Goal: Task Accomplishment & Management: Manage account settings

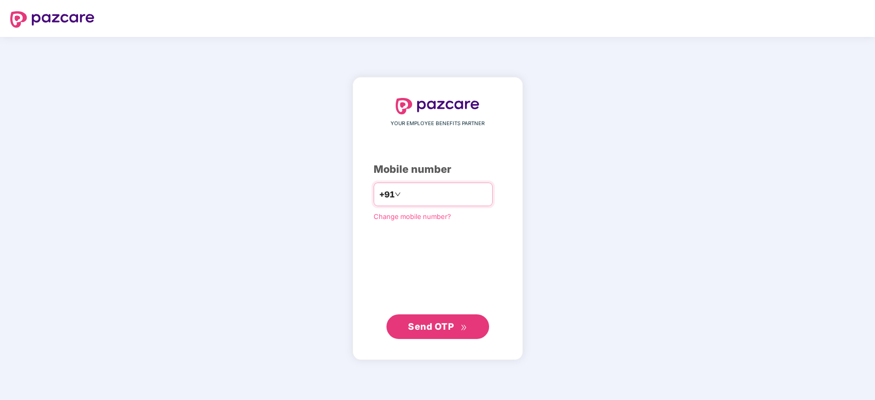
click at [434, 197] on input "number" at bounding box center [445, 194] width 84 height 16
type input "**********"
click at [448, 328] on span "Send OTP" at bounding box center [431, 326] width 46 height 11
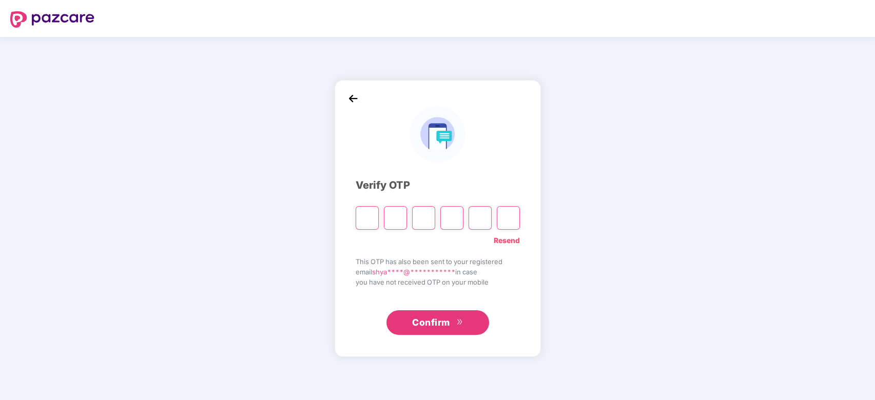
type input "*"
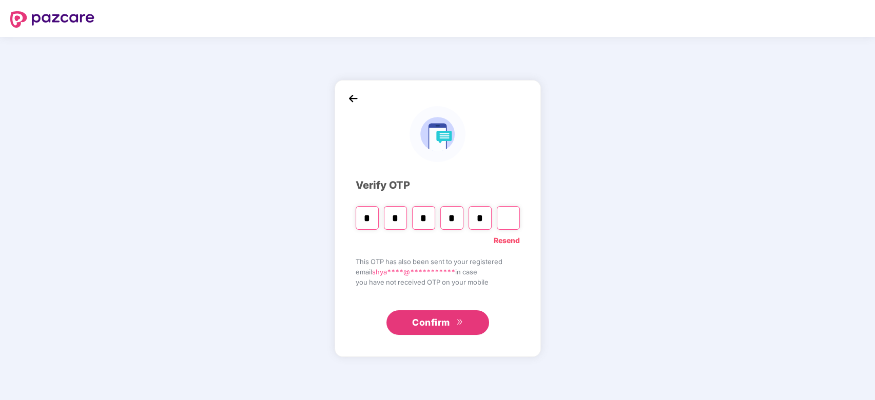
type input "*"
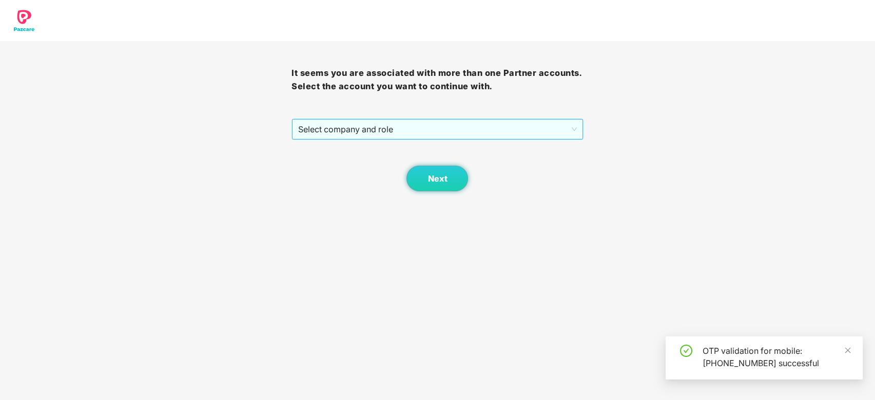
click at [403, 122] on span "Select company and role" at bounding box center [437, 130] width 278 height 20
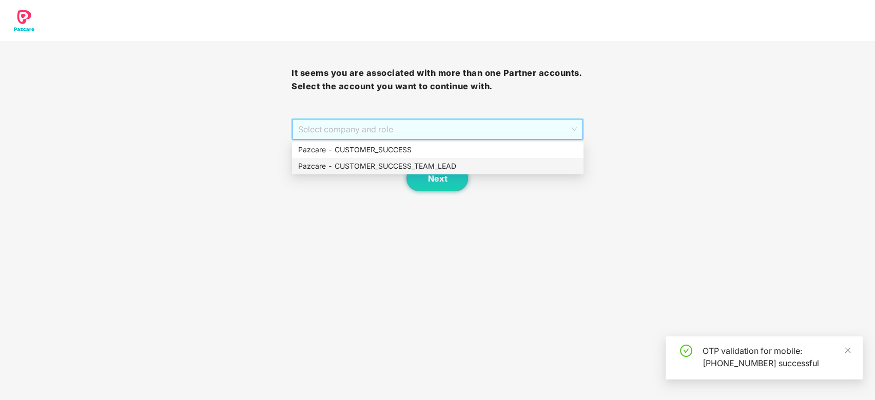
click at [402, 161] on div "Pazcare - CUSTOMER_SUCCESS_TEAM_LEAD" at bounding box center [437, 166] width 279 height 11
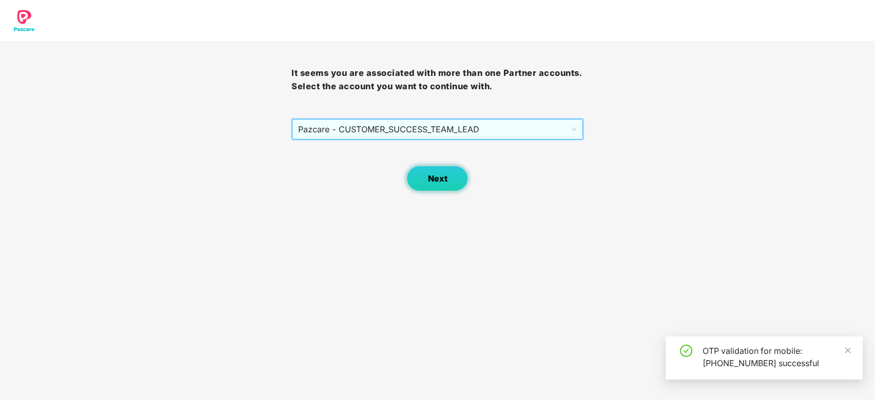
click at [437, 172] on button "Next" at bounding box center [438, 179] width 62 height 26
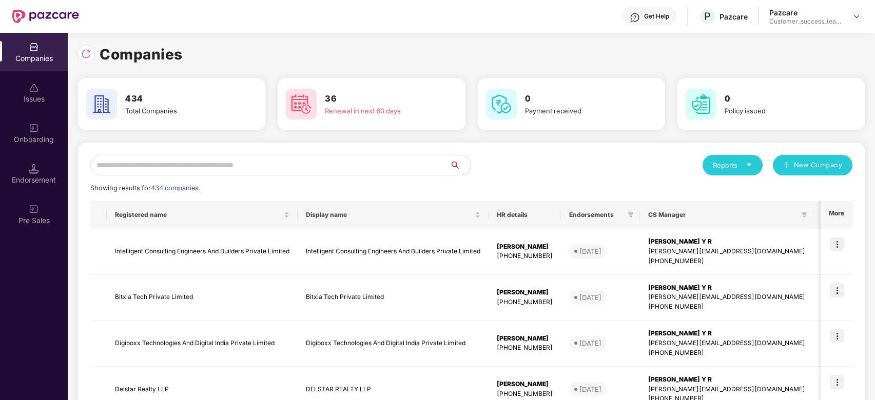
click at [436, 165] on input "text" at bounding box center [270, 165] width 360 height 21
click at [368, 170] on input "text" at bounding box center [270, 165] width 360 height 21
click at [322, 161] on input "text" at bounding box center [270, 165] width 360 height 21
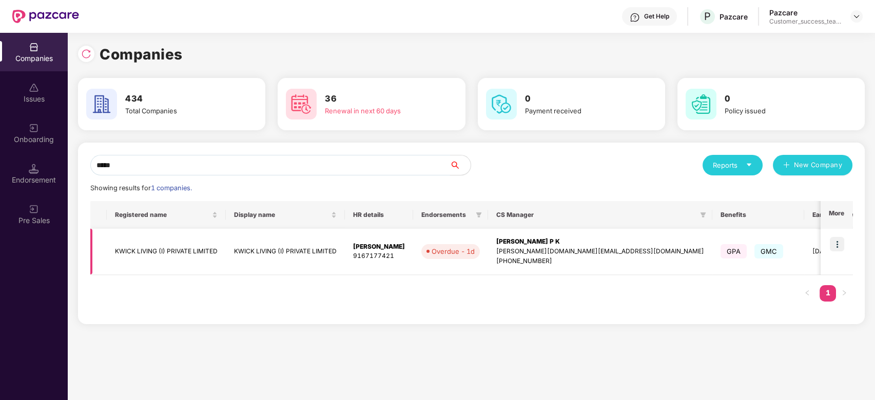
type input "*****"
click at [840, 243] on img at bounding box center [837, 244] width 14 height 14
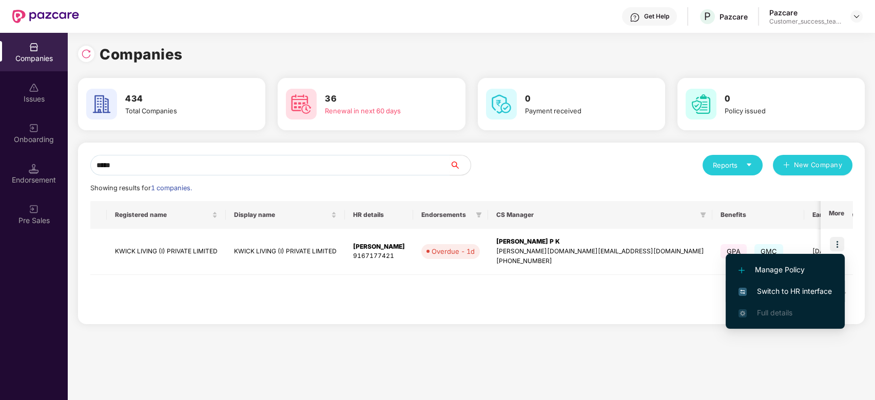
click at [830, 297] on span "Switch to HR interface" at bounding box center [785, 291] width 93 height 11
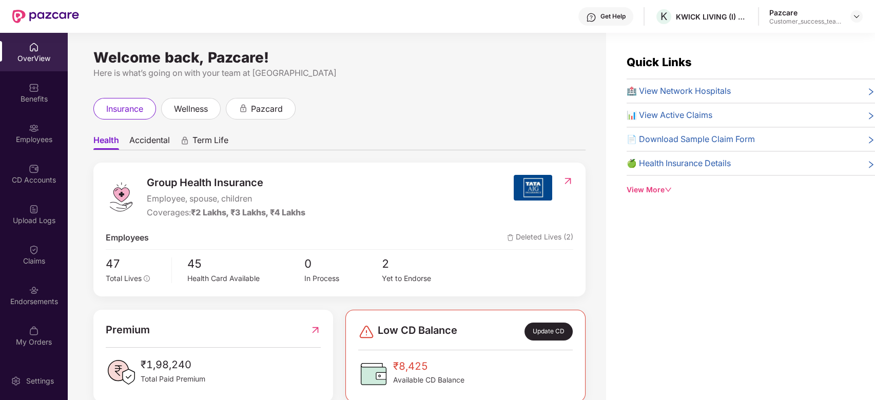
click at [37, 138] on div "Employees" at bounding box center [34, 139] width 68 height 10
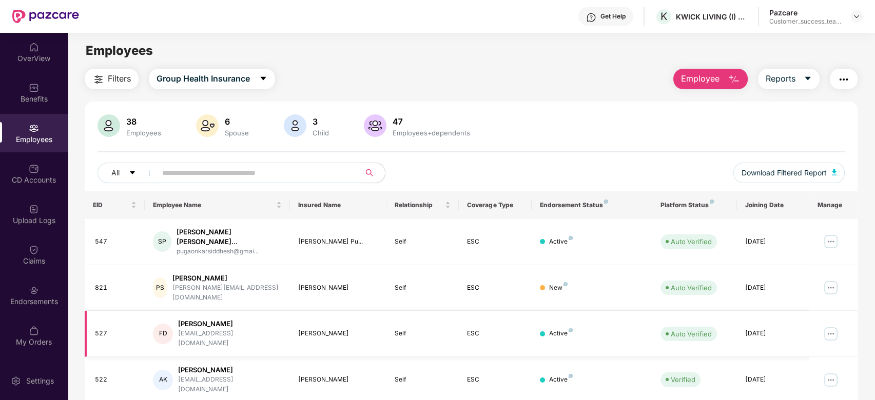
scroll to position [68, 0]
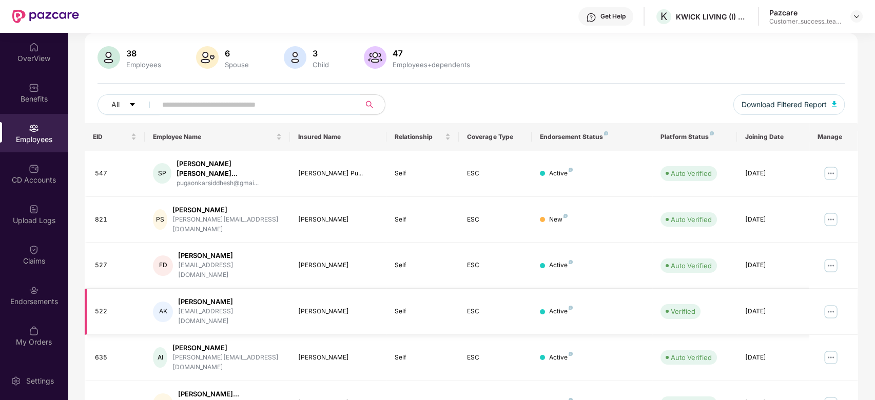
click at [829, 304] on img at bounding box center [831, 312] width 16 height 16
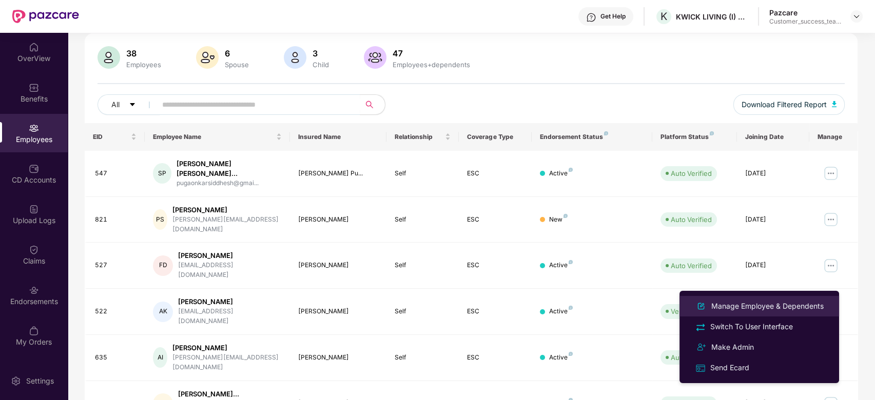
click at [818, 307] on div "Manage Employee & Dependents" at bounding box center [767, 306] width 117 height 11
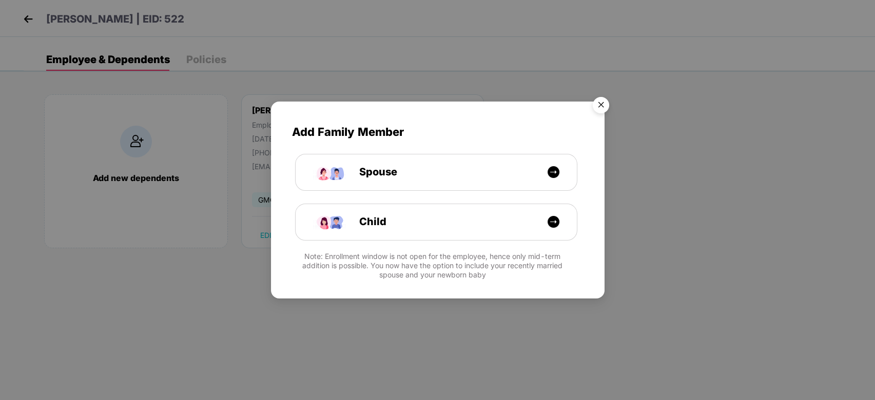
click at [604, 104] on img "Close" at bounding box center [601, 106] width 29 height 29
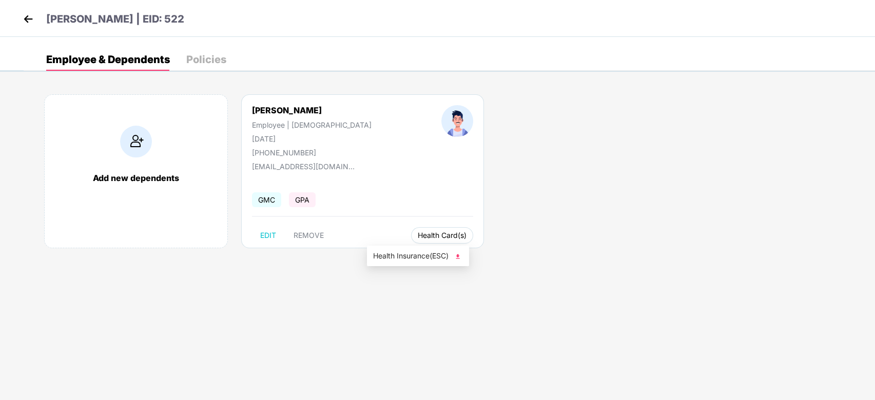
click at [418, 235] on span "Health Card(s)" at bounding box center [442, 235] width 49 height 5
click at [411, 258] on span "Health Insurance(ESC)" at bounding box center [418, 256] width 90 height 11
click at [27, 22] on img at bounding box center [28, 18] width 15 height 15
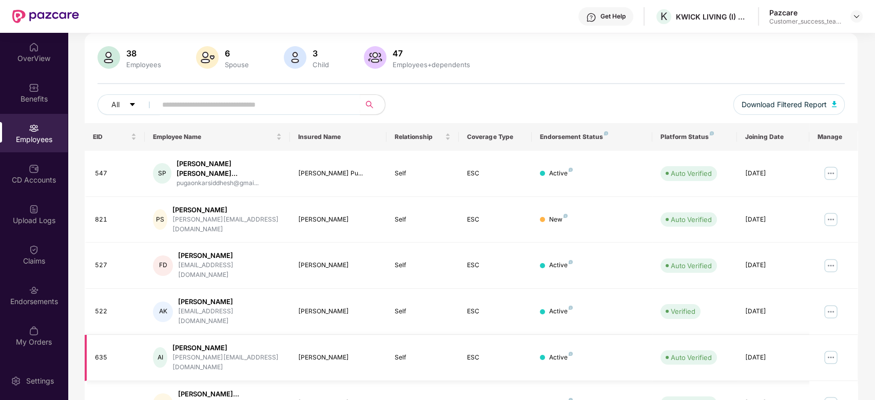
click at [831, 350] on img at bounding box center [831, 358] width 16 height 16
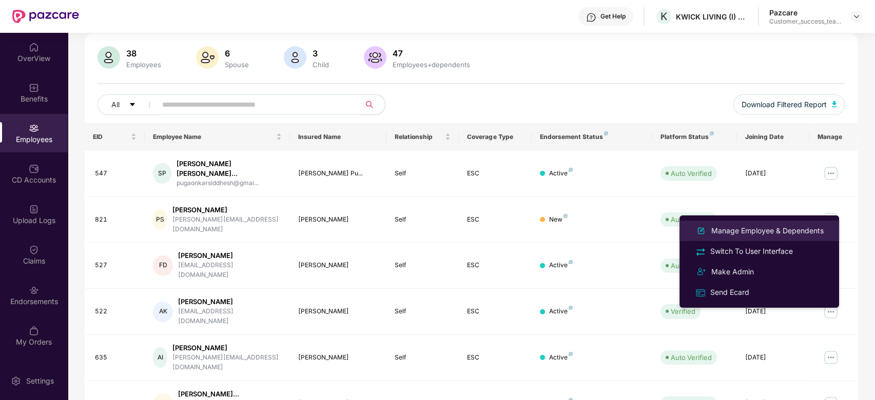
click at [796, 229] on div "Manage Employee & Dependents" at bounding box center [767, 230] width 117 height 11
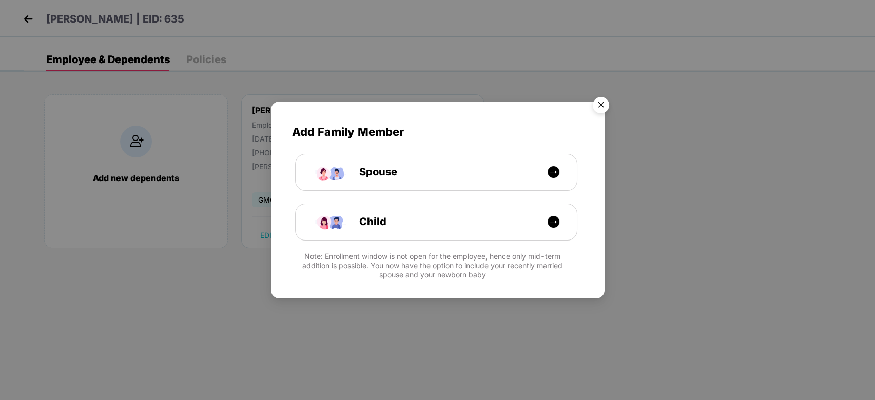
click at [595, 106] on img "Close" at bounding box center [601, 106] width 29 height 29
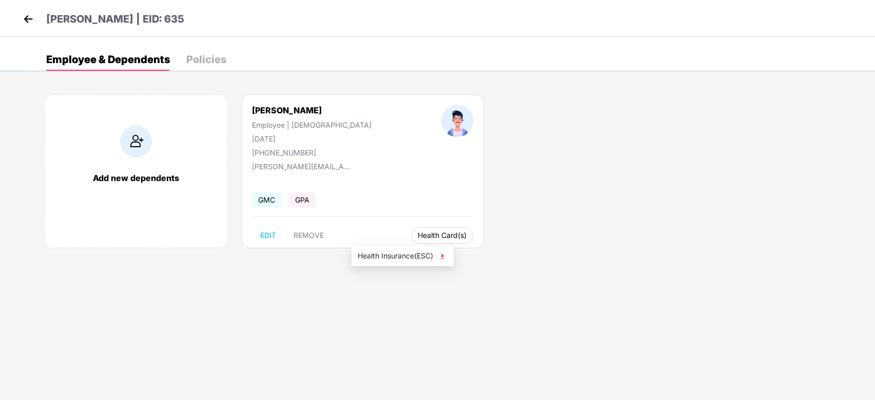
click at [418, 238] on span "Health Card(s)" at bounding box center [442, 235] width 49 height 5
click at [382, 257] on span "Health Insurance(ESC)" at bounding box center [403, 256] width 90 height 11
click at [23, 16] on img at bounding box center [28, 18] width 15 height 15
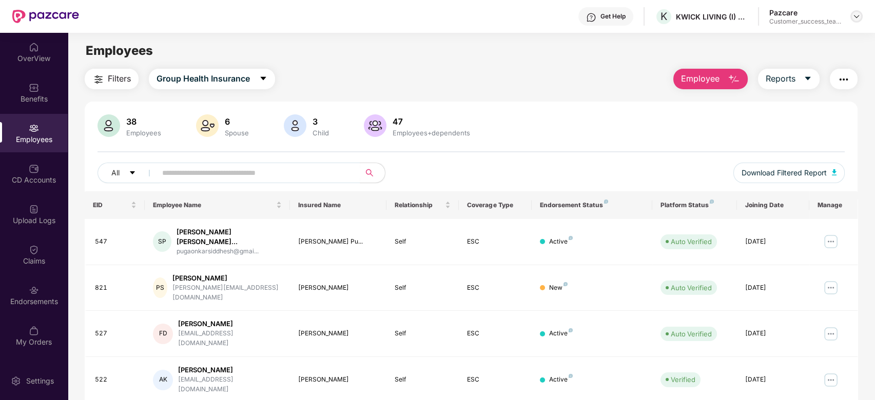
click at [858, 15] on img at bounding box center [857, 16] width 8 height 8
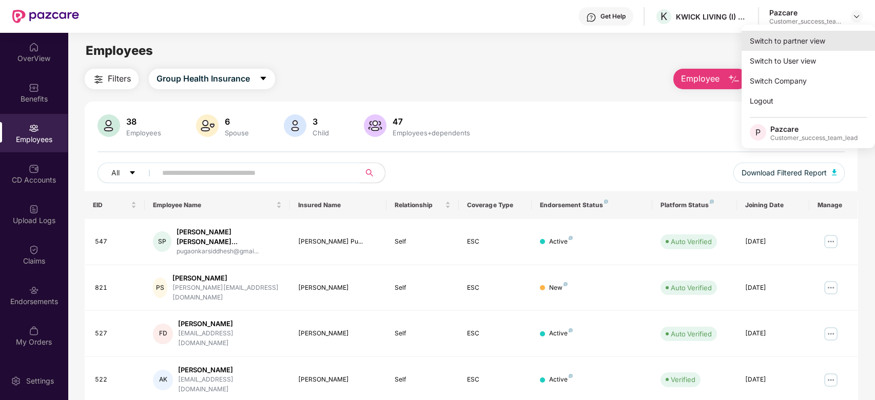
click at [848, 40] on div "Switch to partner view" at bounding box center [808, 41] width 133 height 20
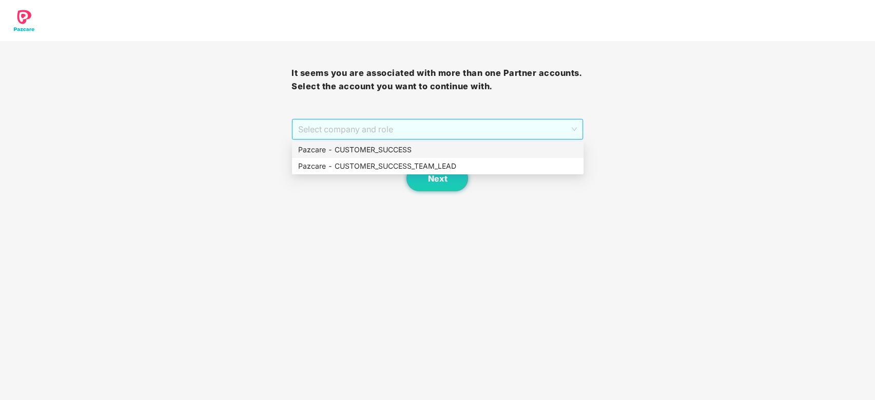
click at [423, 132] on span "Select company and role" at bounding box center [437, 130] width 278 height 20
click at [419, 158] on div "Pazcare - CUSTOMER_SUCCESS_TEAM_LEAD" at bounding box center [438, 166] width 292 height 16
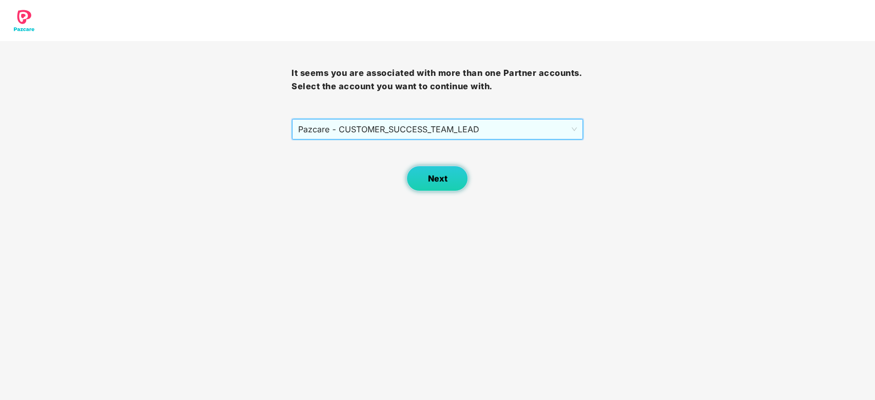
click at [434, 186] on button "Next" at bounding box center [438, 179] width 62 height 26
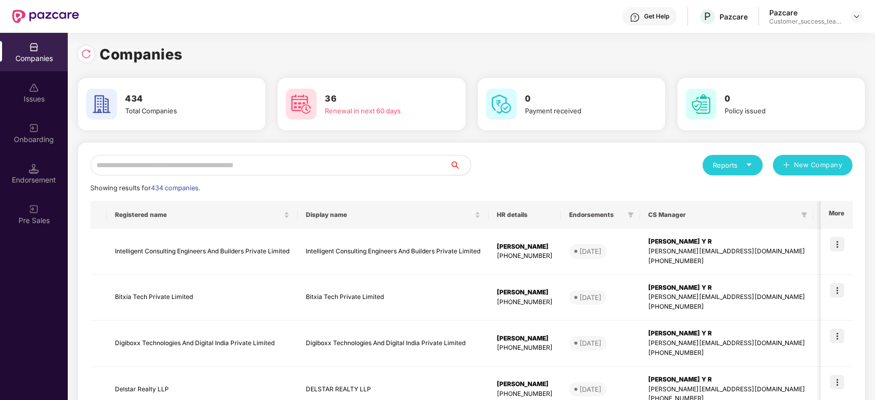
click at [437, 171] on input "text" at bounding box center [270, 165] width 360 height 21
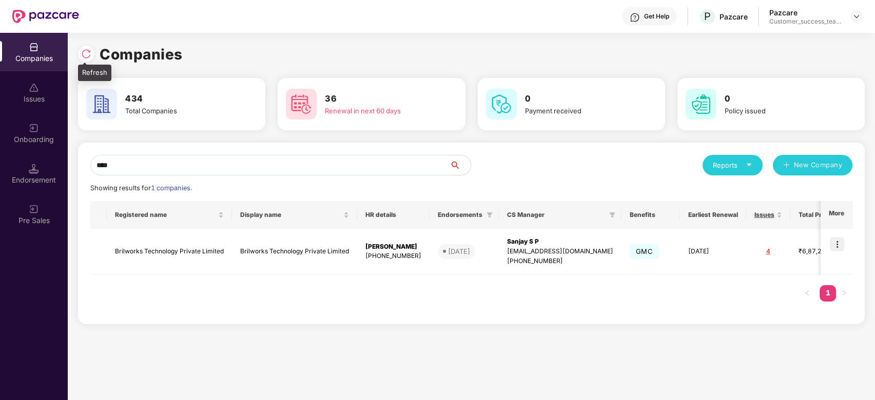
click at [84, 55] on img at bounding box center [86, 54] width 10 height 10
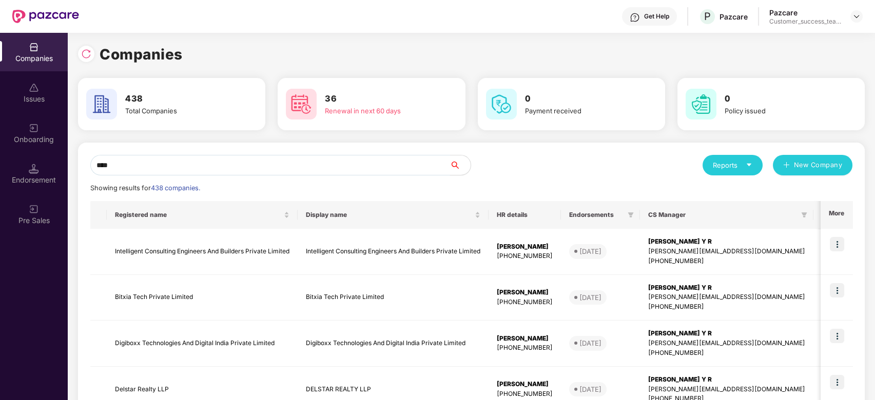
click at [238, 165] on input "****" at bounding box center [270, 165] width 360 height 21
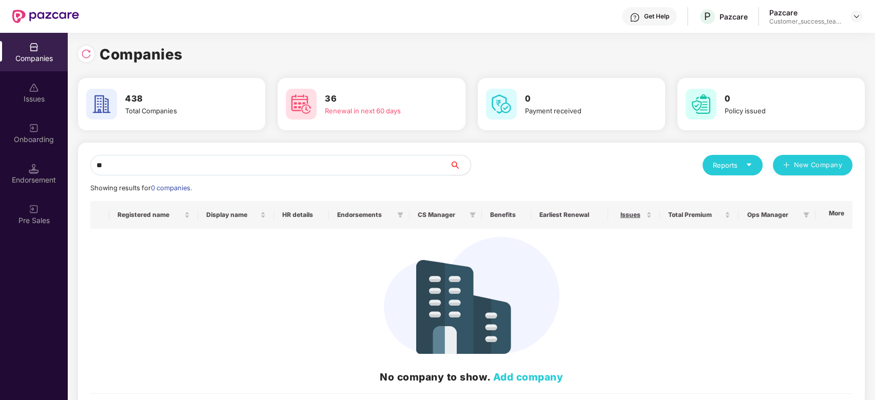
type input "*"
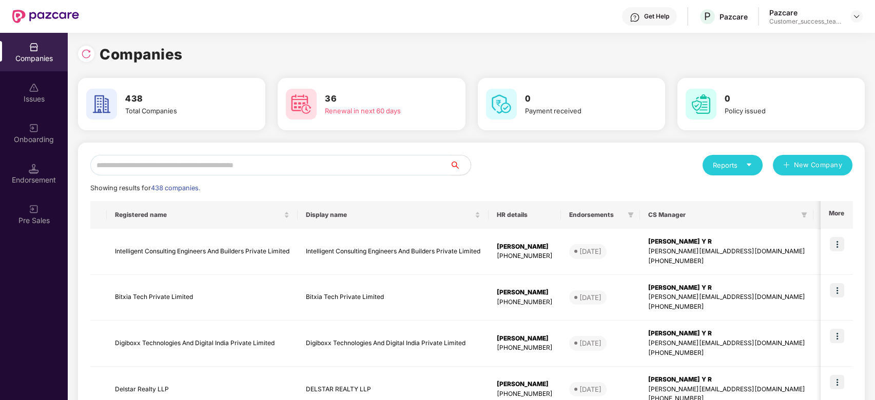
click at [292, 166] on input "text" at bounding box center [270, 165] width 360 height 21
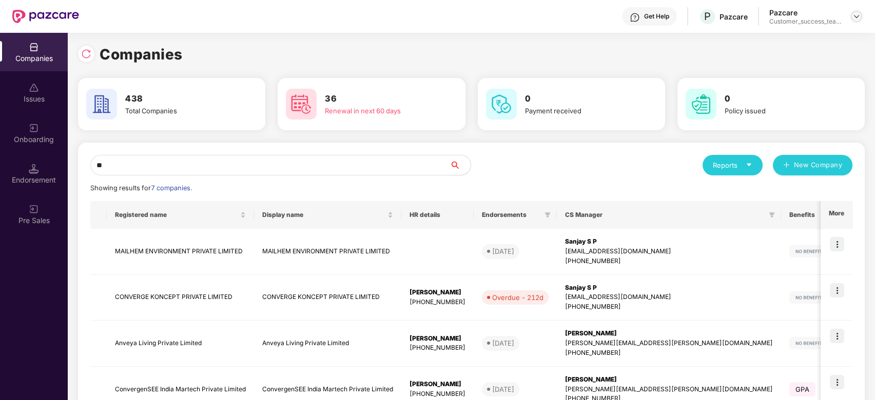
type input "**"
click at [855, 16] on img at bounding box center [857, 16] width 8 height 8
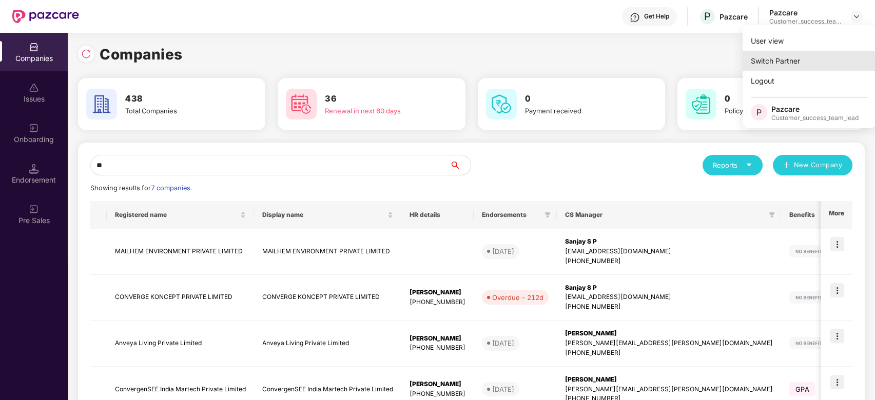
click at [830, 54] on div "Switch Partner" at bounding box center [809, 61] width 133 height 20
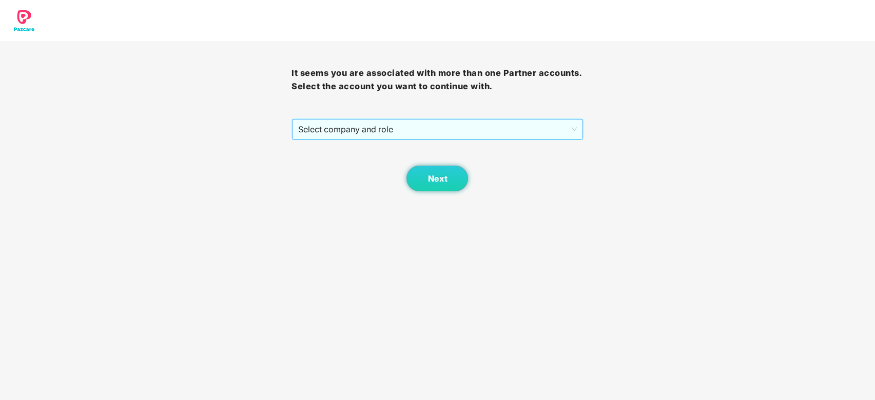
click at [405, 127] on span "Select company and role" at bounding box center [437, 130] width 278 height 20
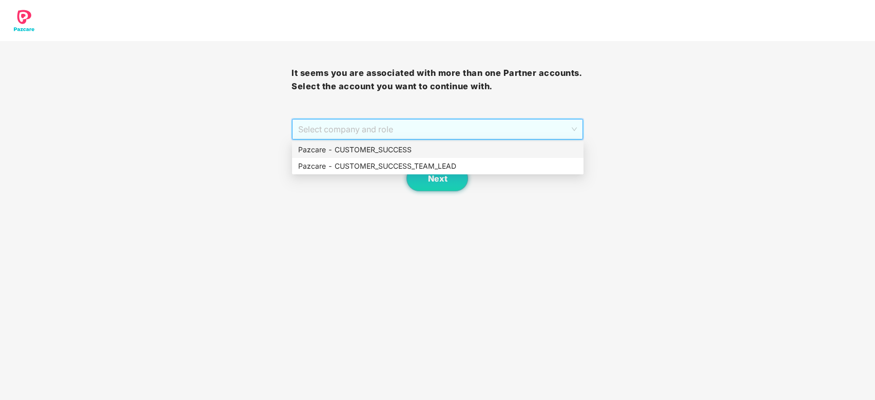
click at [392, 147] on div "Pazcare - CUSTOMER_SUCCESS" at bounding box center [437, 149] width 279 height 11
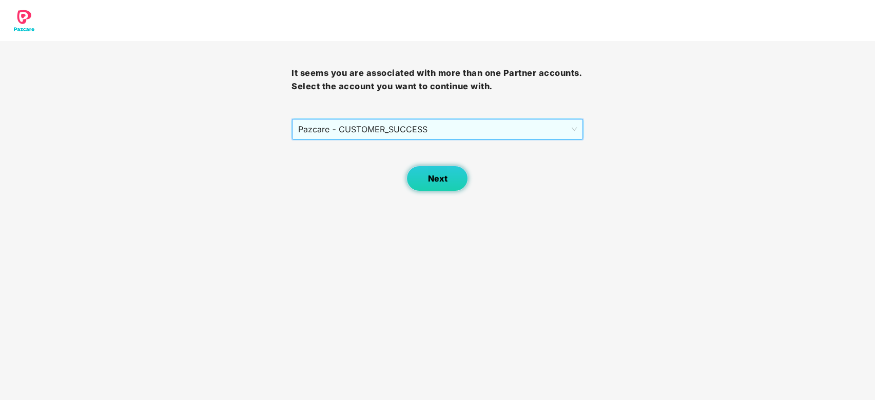
click at [442, 180] on span "Next" at bounding box center [438, 179] width 20 height 10
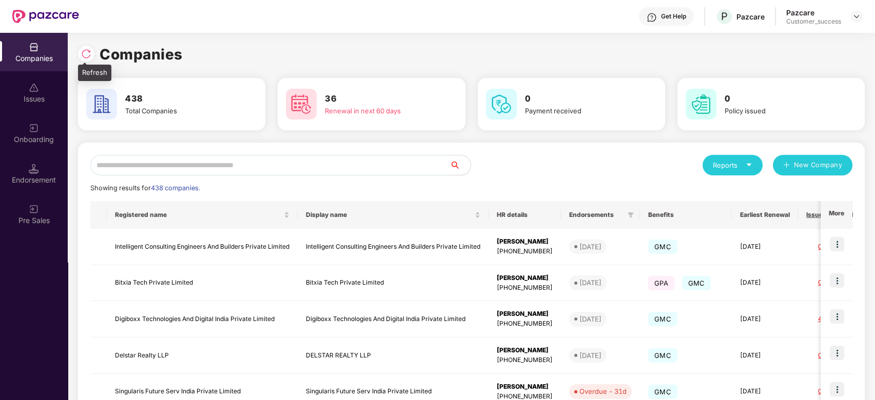
click at [84, 52] on img at bounding box center [86, 54] width 10 height 10
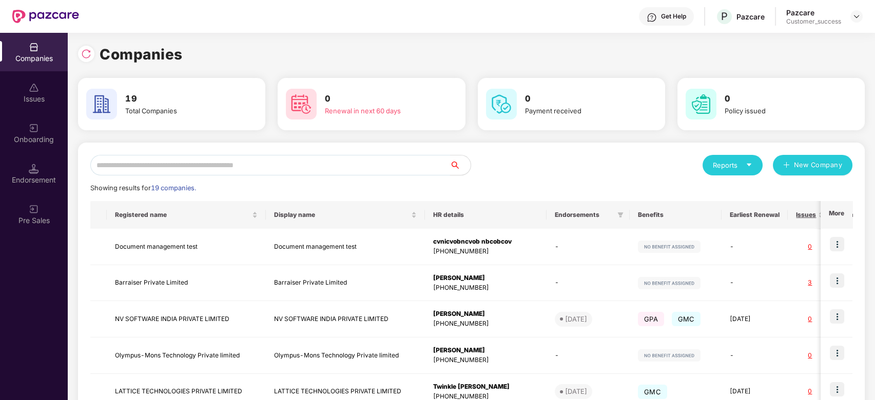
click at [196, 160] on input "text" at bounding box center [270, 165] width 360 height 21
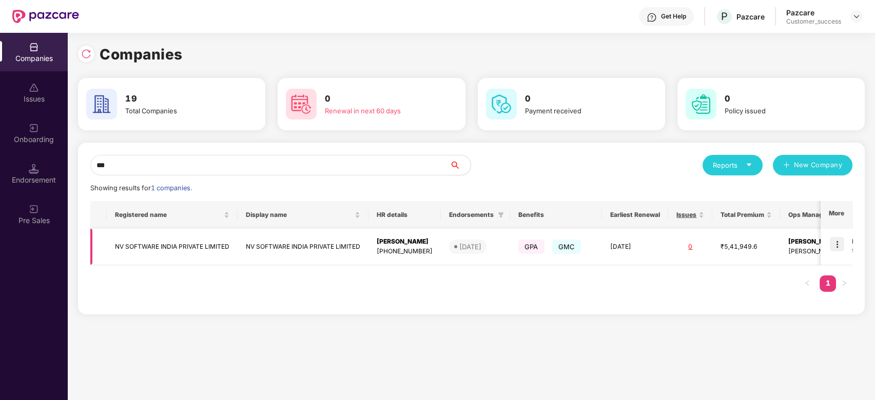
type input "**"
click at [838, 244] on img at bounding box center [837, 244] width 14 height 14
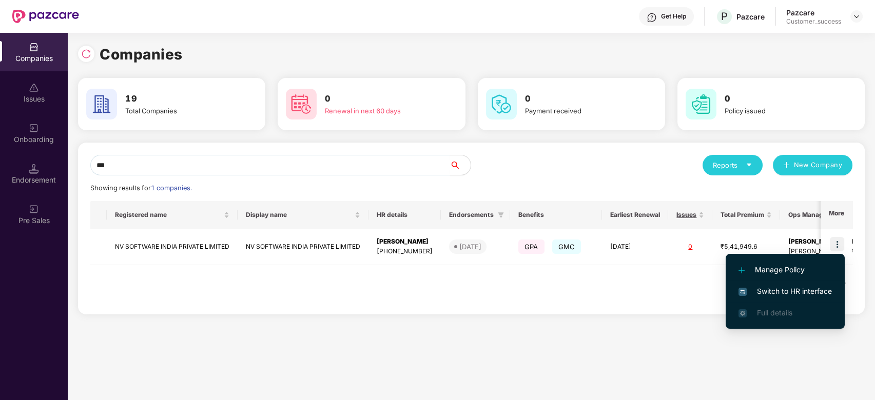
click at [831, 288] on span "Switch to HR interface" at bounding box center [785, 291] width 93 height 11
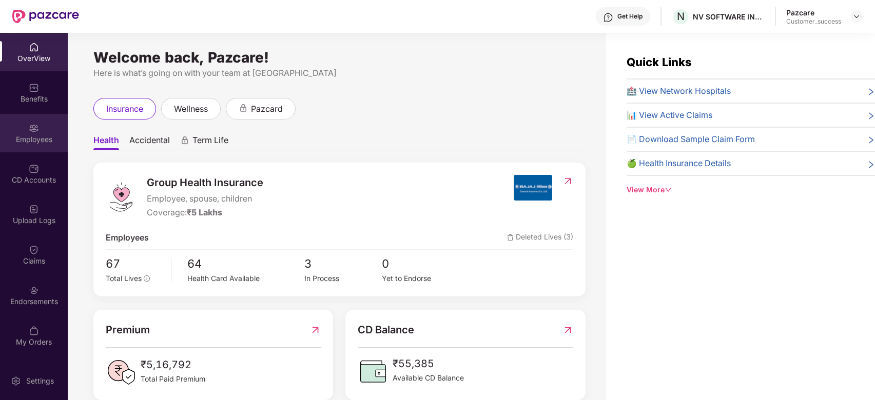
click at [21, 140] on div "Employees" at bounding box center [34, 139] width 68 height 10
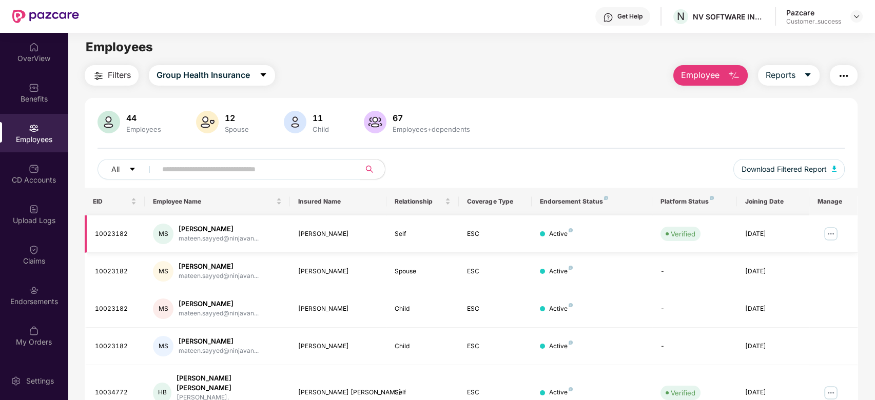
scroll to position [0, 0]
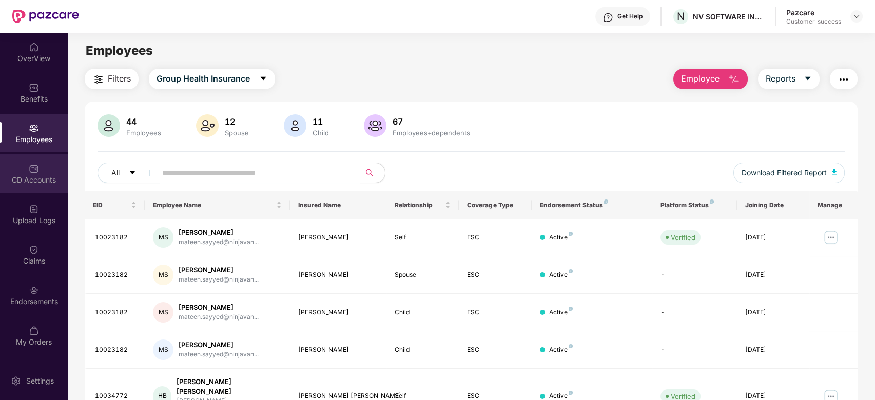
click at [14, 163] on div "CD Accounts" at bounding box center [34, 174] width 68 height 38
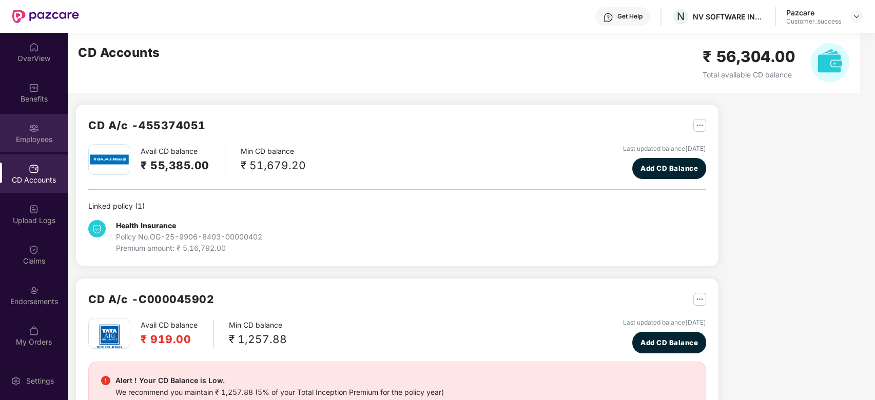
click at [31, 135] on div "Employees" at bounding box center [34, 139] width 68 height 10
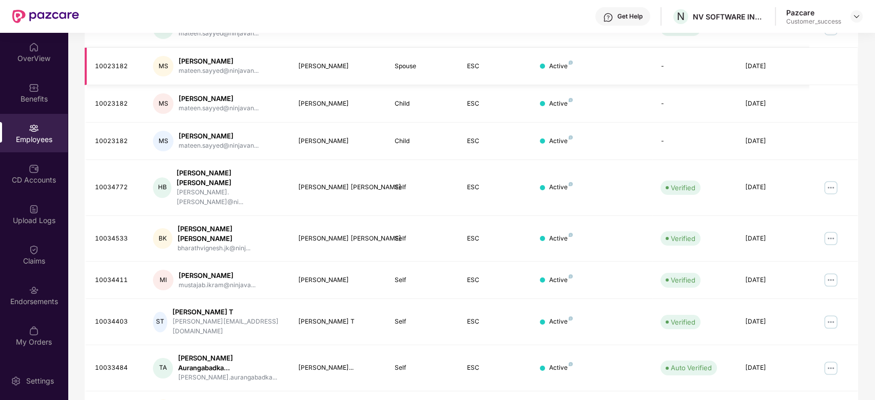
scroll to position [229, 0]
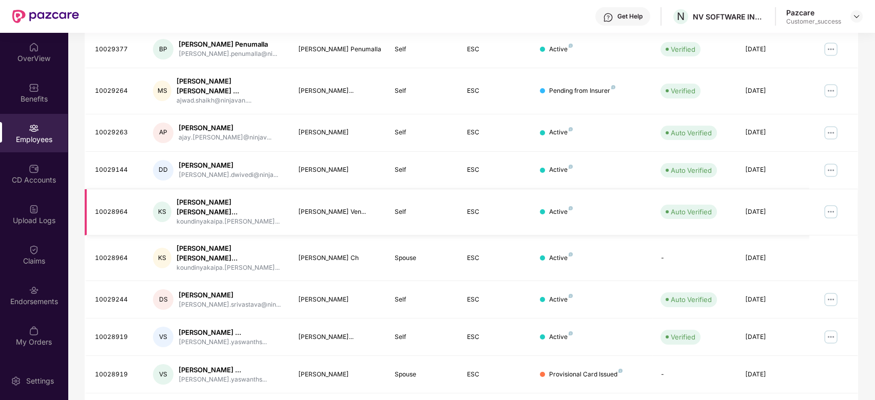
scroll to position [0, 0]
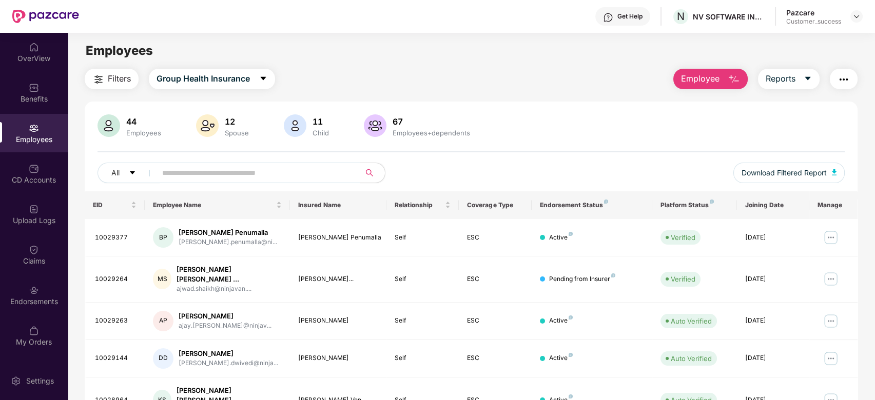
click at [97, 79] on img "button" at bounding box center [98, 79] width 12 height 12
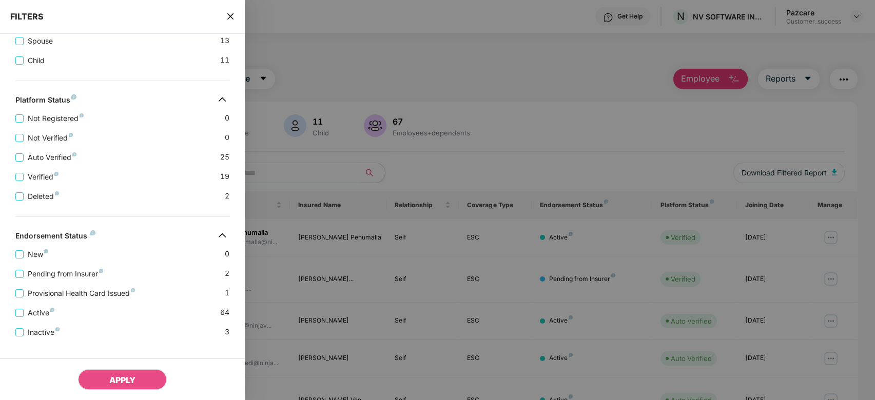
scroll to position [271, 0]
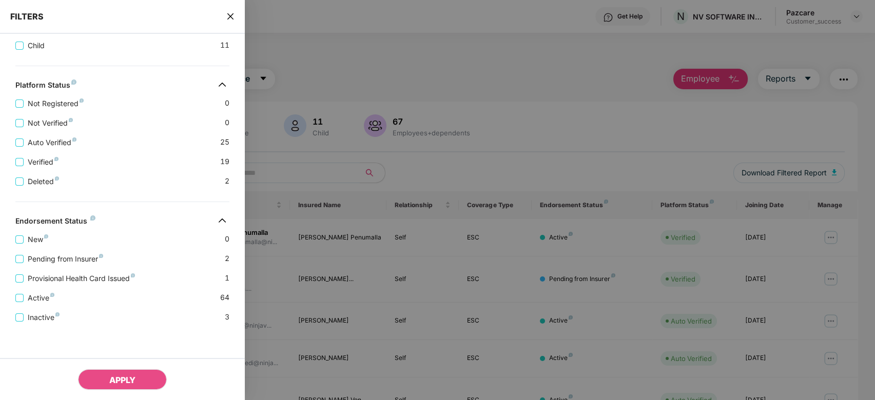
click at [79, 265] on div "Provisional Health Card Issued 1" at bounding box center [122, 275] width 214 height 20
click at [79, 277] on span "Provisional Health Card Issued" at bounding box center [81, 278] width 115 height 11
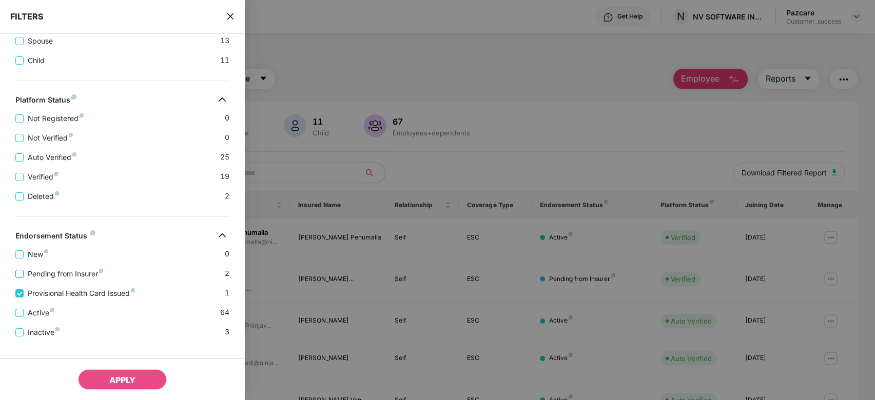
click at [79, 280] on span "Pending from Insurer" at bounding box center [66, 273] width 84 height 11
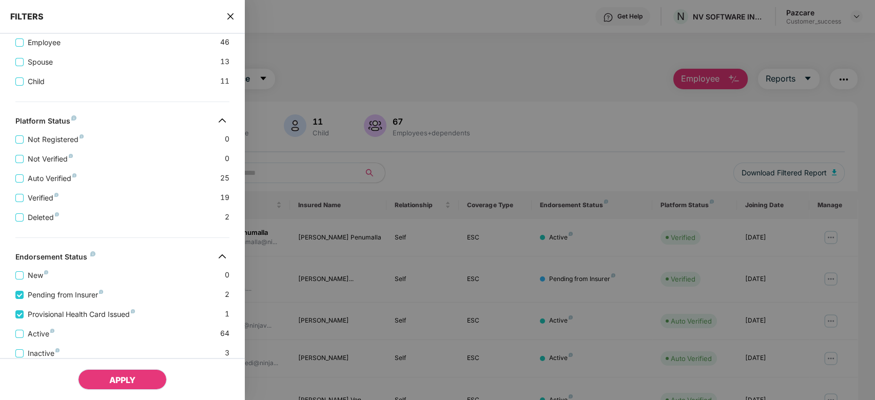
click at [125, 380] on span "APPLY" at bounding box center [122, 380] width 26 height 10
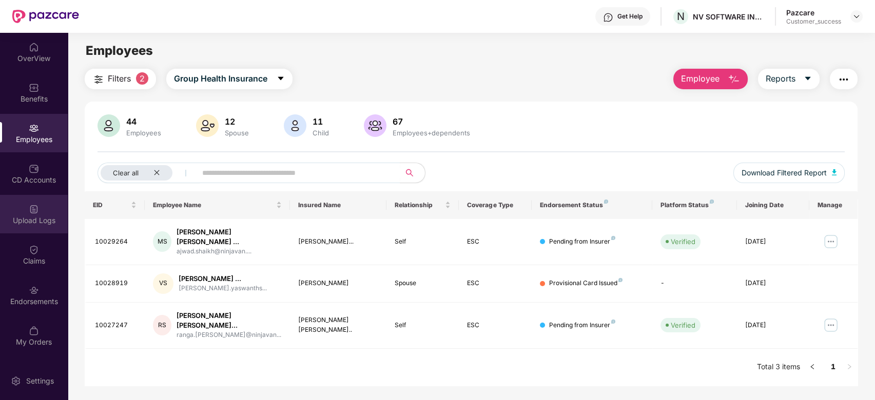
click at [40, 226] on div "Upload Logs" at bounding box center [34, 214] width 68 height 38
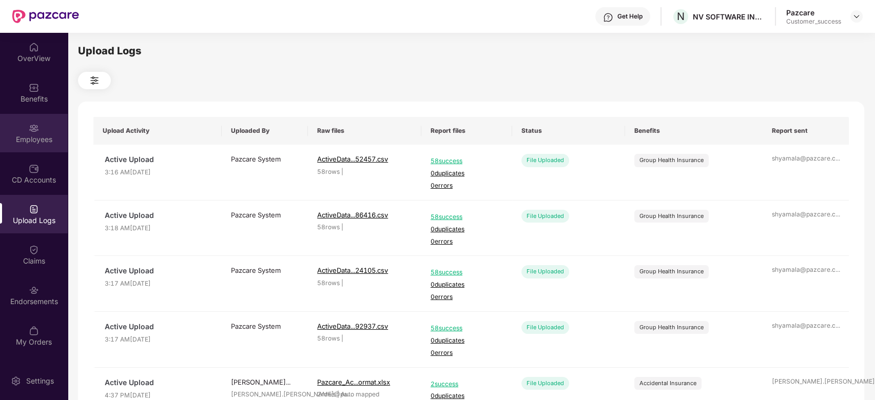
click at [23, 137] on div "Employees" at bounding box center [34, 139] width 68 height 10
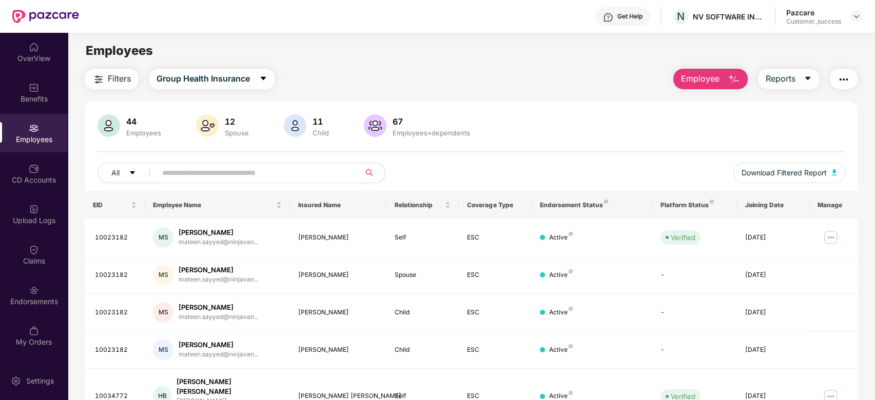
click at [98, 79] on img "button" at bounding box center [98, 79] width 12 height 12
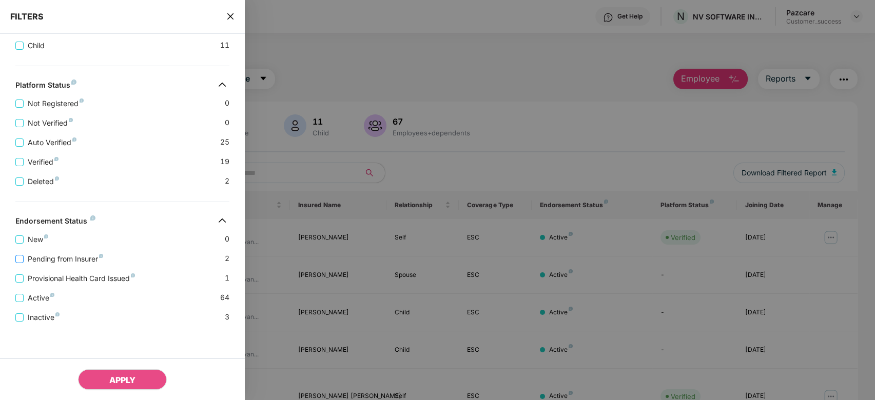
click at [70, 257] on span "Pending from Insurer" at bounding box center [66, 259] width 84 height 11
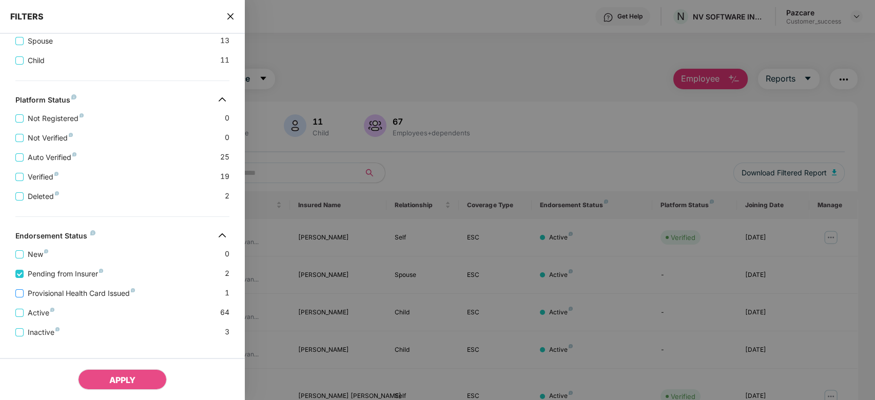
click at [54, 298] on span "Provisional Health Card Issued" at bounding box center [81, 293] width 115 height 11
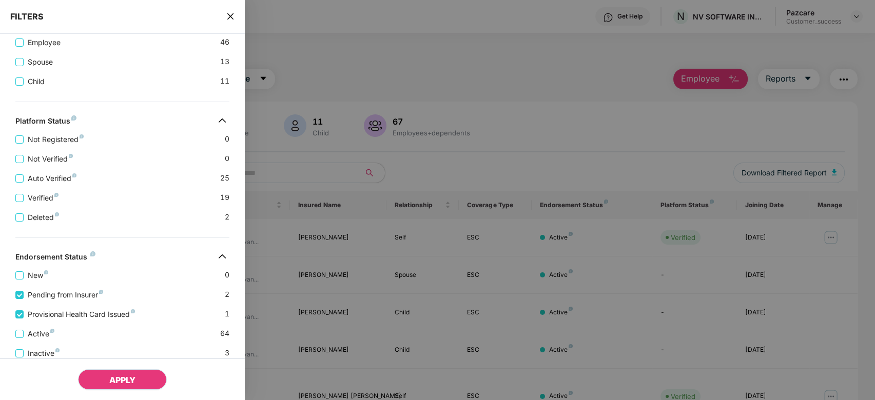
click at [121, 375] on span "APPLY" at bounding box center [122, 380] width 26 height 10
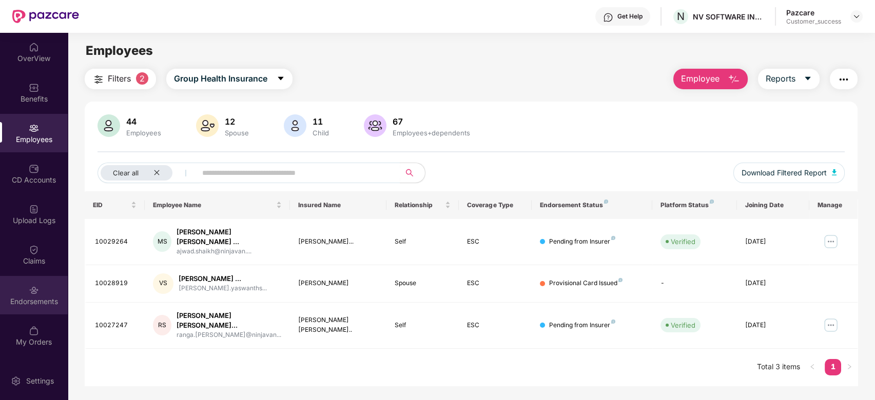
click at [28, 300] on div "Endorsements" at bounding box center [34, 302] width 68 height 10
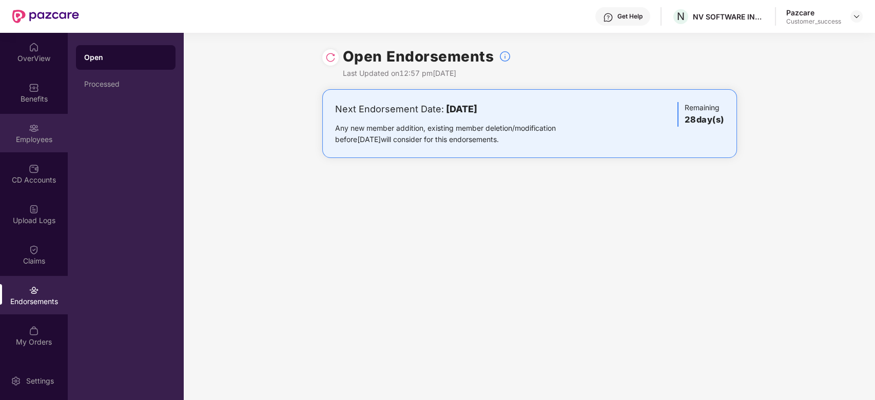
click at [43, 127] on div "Employees" at bounding box center [34, 133] width 68 height 38
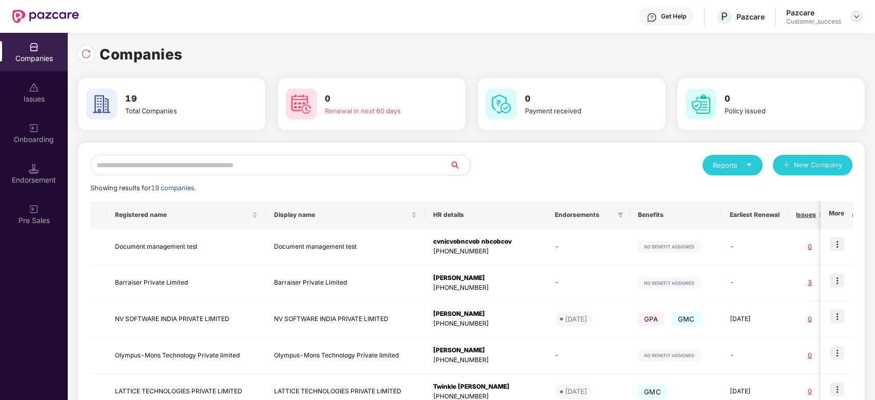
click at [854, 11] on div at bounding box center [857, 16] width 12 height 12
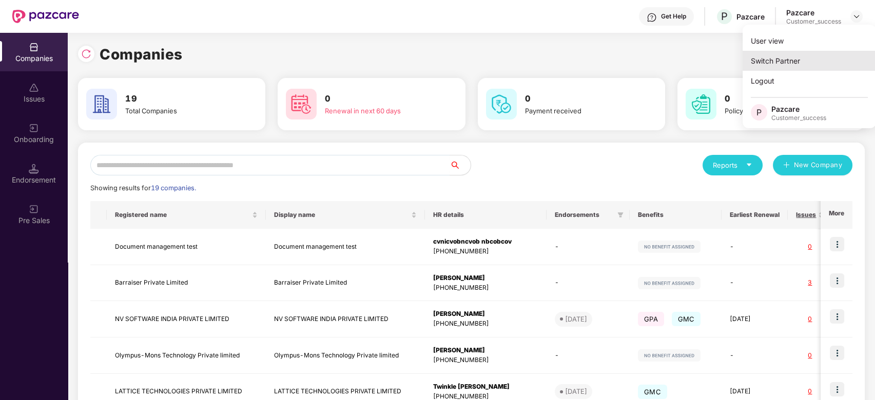
click at [834, 66] on div "Switch Partner" at bounding box center [809, 61] width 133 height 20
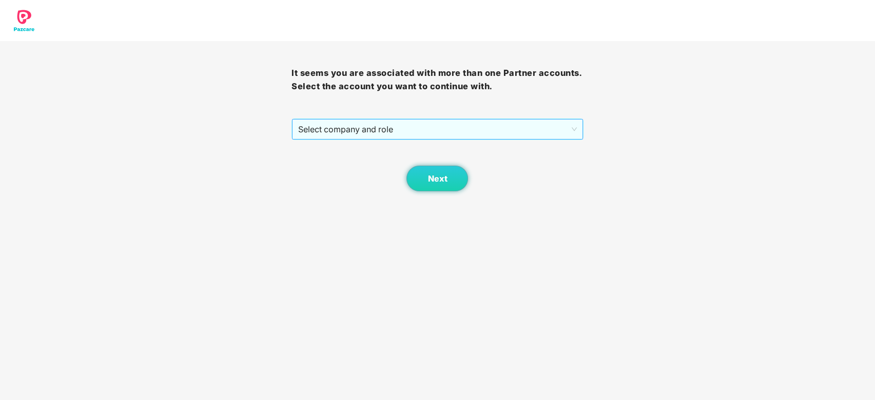
click at [420, 125] on span "Select company and role" at bounding box center [437, 130] width 278 height 20
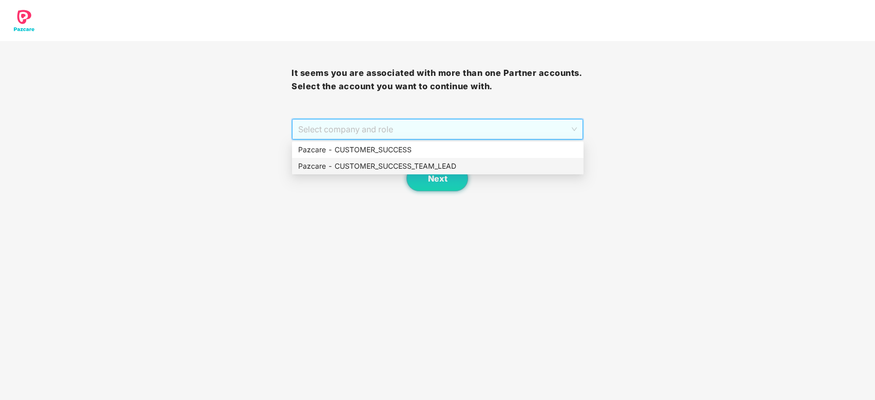
click at [413, 166] on div "Pazcare - CUSTOMER_SUCCESS_TEAM_LEAD" at bounding box center [437, 166] width 279 height 11
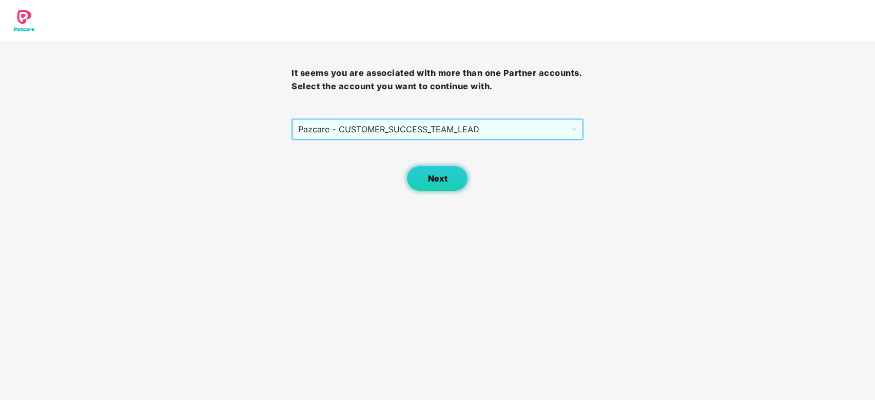
click at [424, 175] on button "Next" at bounding box center [438, 179] width 62 height 26
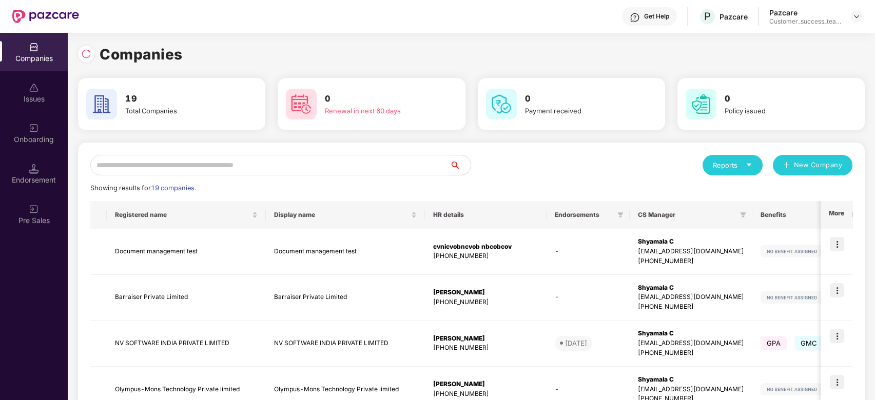
click at [90, 55] on img at bounding box center [86, 54] width 10 height 10
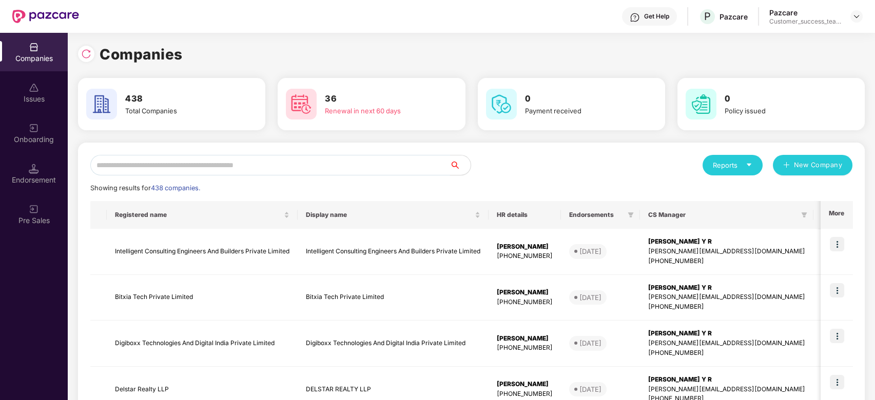
click at [211, 165] on input "text" at bounding box center [270, 165] width 360 height 21
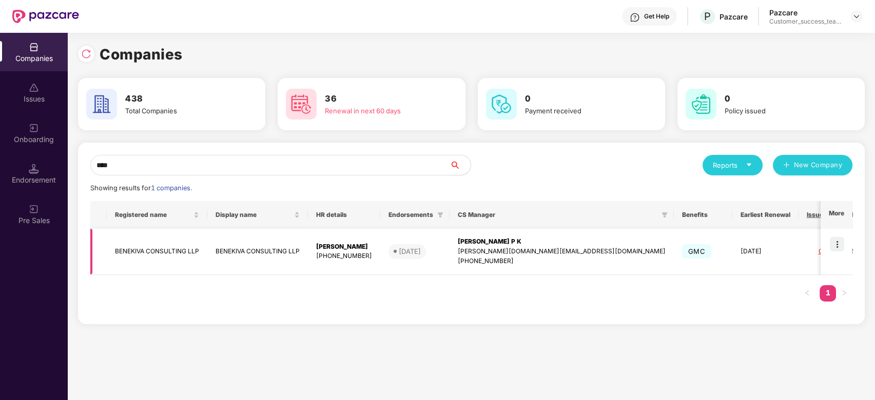
type input "****"
click at [458, 257] on div "[PHONE_NUMBER]" at bounding box center [562, 262] width 208 height 10
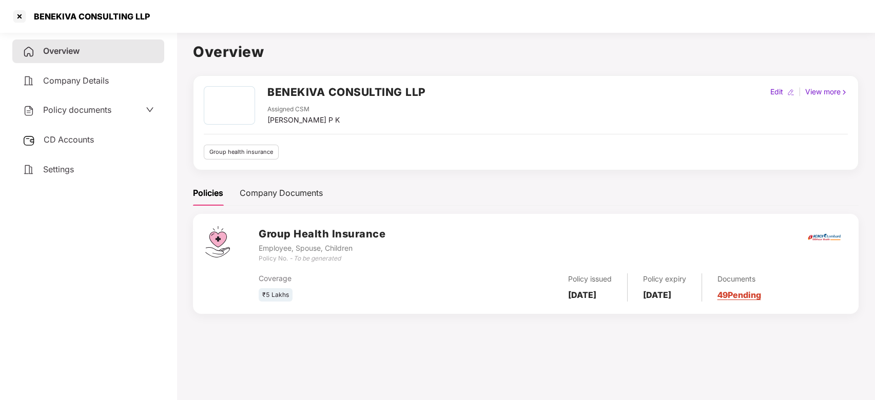
click at [99, 109] on span "Policy documents" at bounding box center [77, 110] width 68 height 10
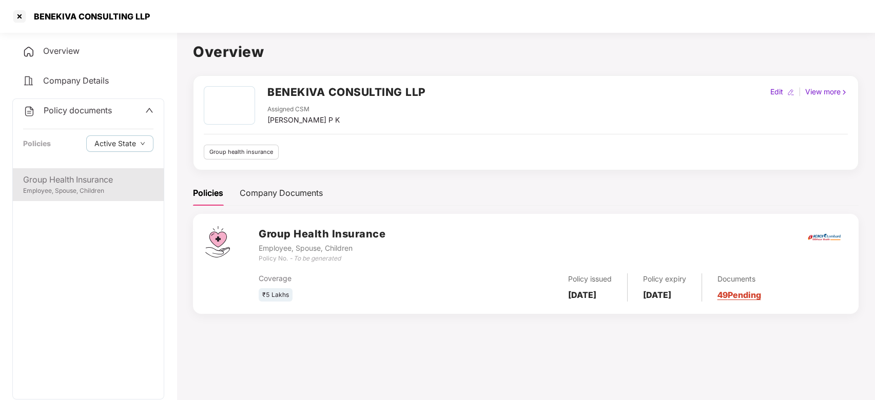
click at [98, 180] on div "Group Health Insurance" at bounding box center [88, 180] width 130 height 13
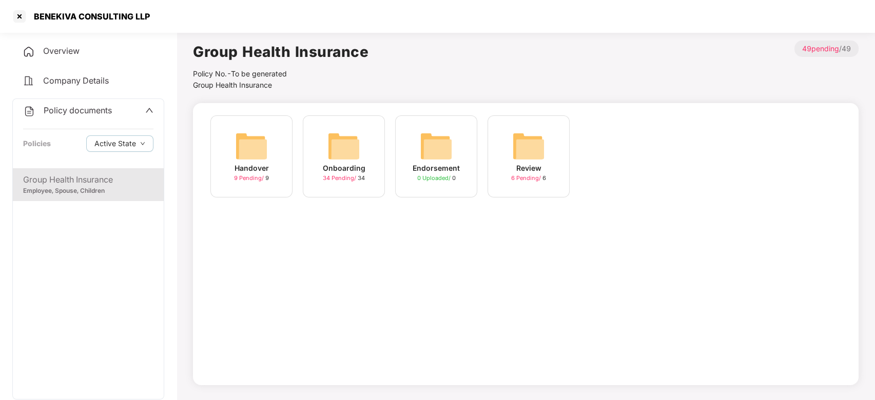
click at [329, 179] on span "34 Pending /" at bounding box center [340, 178] width 35 height 7
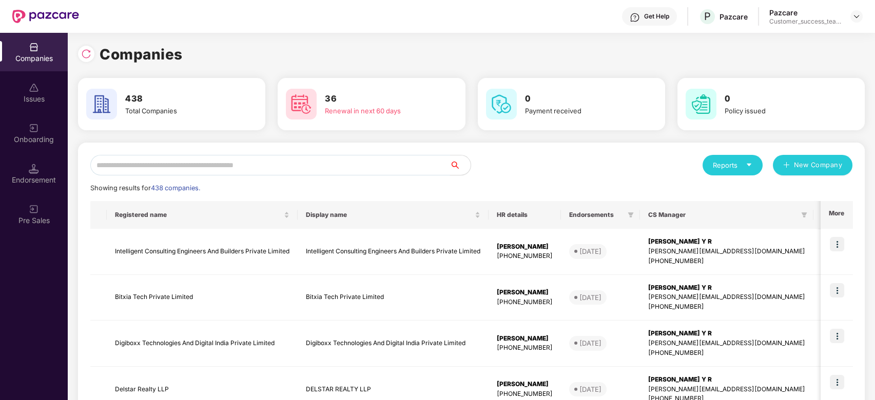
click at [186, 171] on input "text" at bounding box center [270, 165] width 360 height 21
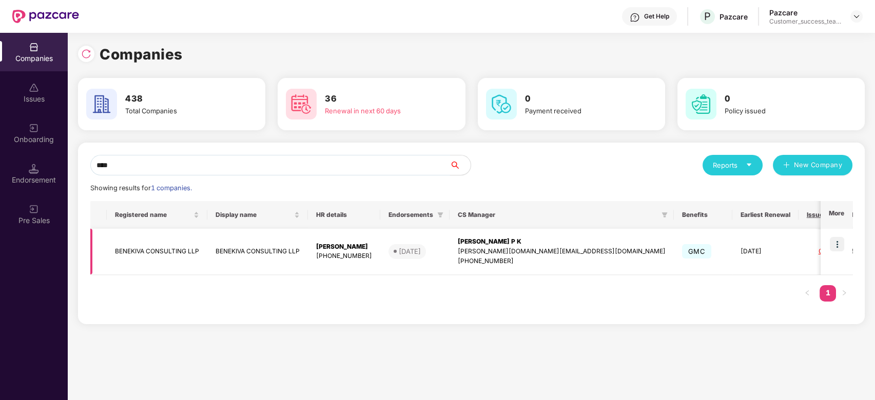
type input "****"
click at [835, 256] on td at bounding box center [837, 252] width 32 height 46
click at [28, 125] on div "Onboarding" at bounding box center [34, 133] width 68 height 38
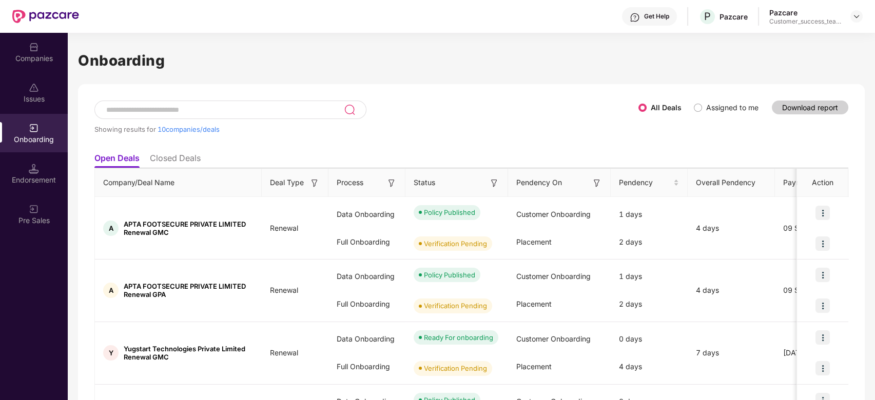
click at [271, 101] on div at bounding box center [230, 110] width 272 height 18
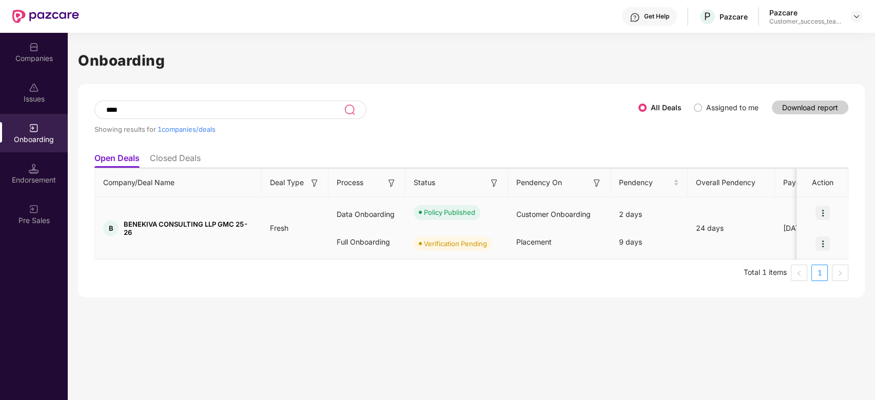
type input "****"
click at [810, 253] on div at bounding box center [822, 243] width 51 height 31
